Goal: Transaction & Acquisition: Download file/media

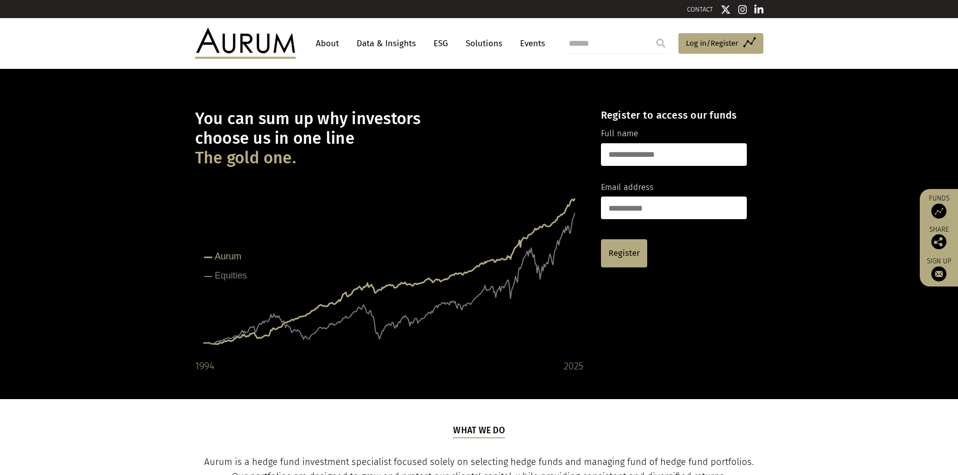
click at [401, 45] on link "Data & Insights" at bounding box center [385, 43] width 69 height 19
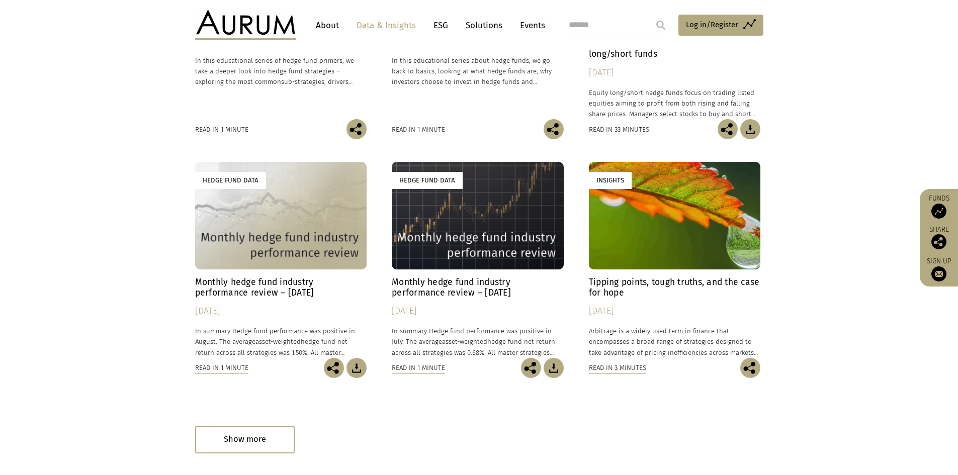
scroll to position [587, 0]
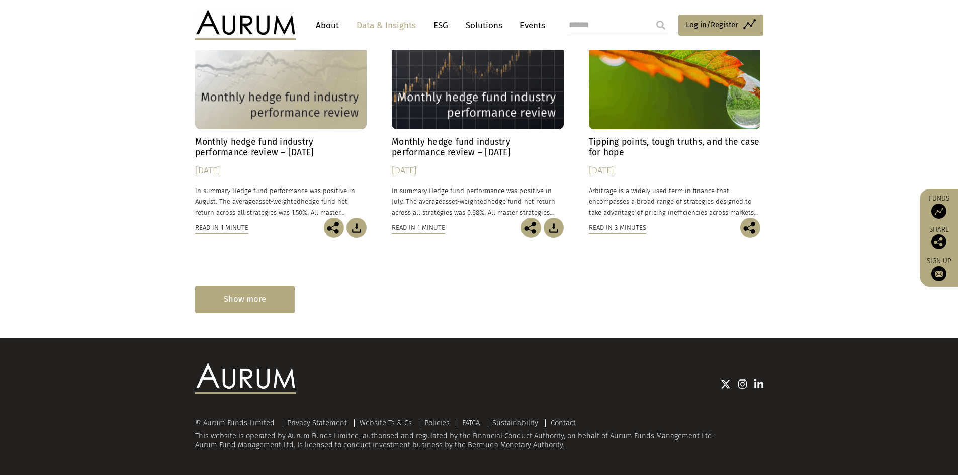
click at [266, 295] on div "Show more" at bounding box center [245, 300] width 100 height 28
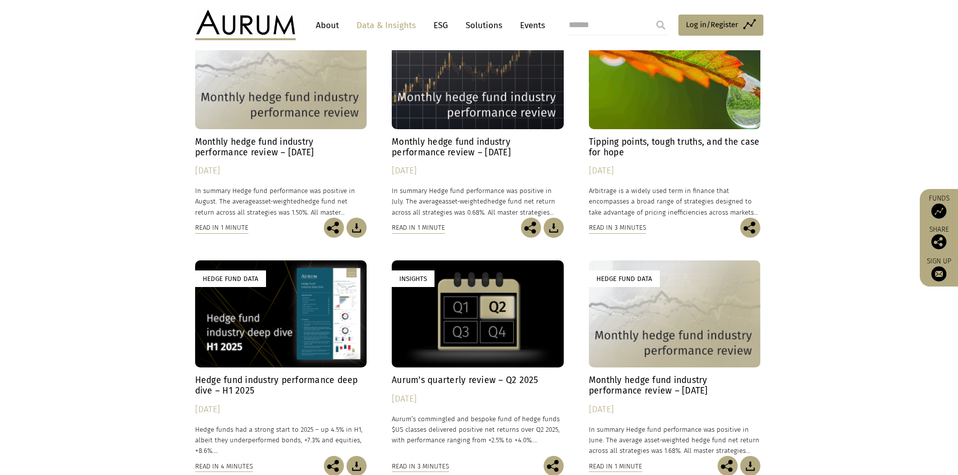
click at [308, 308] on div "Hedge Fund Data" at bounding box center [281, 313] width 172 height 107
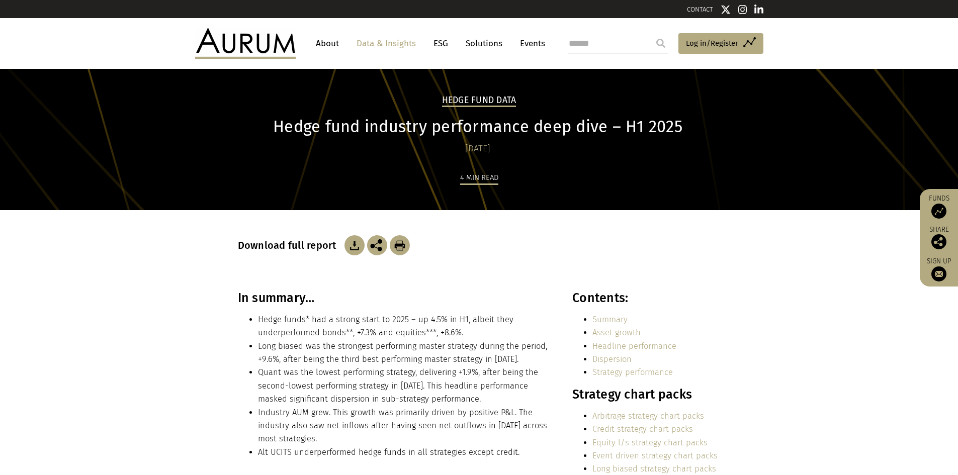
click at [349, 242] on img at bounding box center [354, 245] width 20 height 20
